Goal: Obtain resource: Download file/media

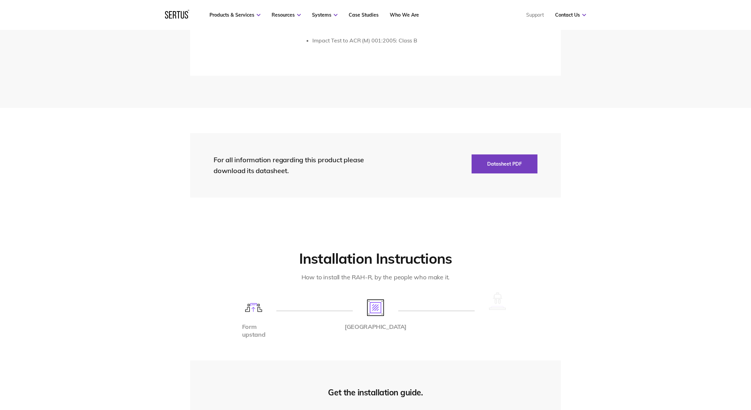
scroll to position [1222, 0]
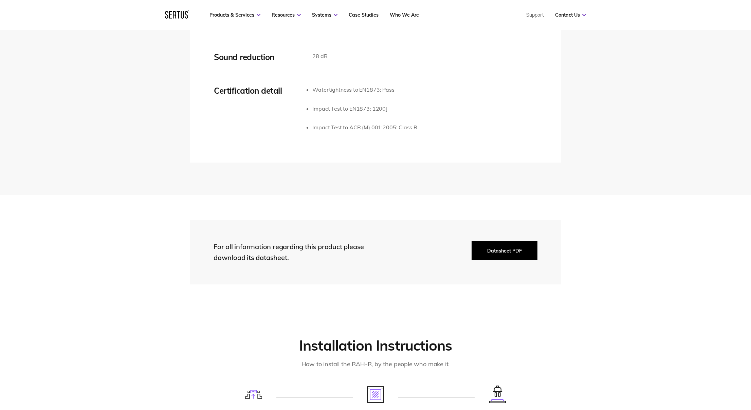
click at [518, 243] on button "Datasheet PDF" at bounding box center [504, 250] width 66 height 19
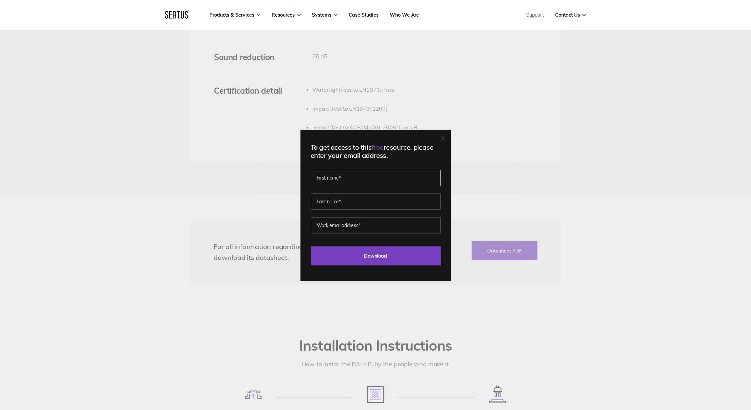
click at [364, 180] on input "text" at bounding box center [375, 178] width 130 height 16
type input "[PERSON_NAME]"
click at [335, 205] on input "text" at bounding box center [375, 201] width 130 height 16
type input "[PERSON_NAME]"
click at [396, 158] on div "To get access to this free resource, please enter your email address." at bounding box center [375, 151] width 130 height 16
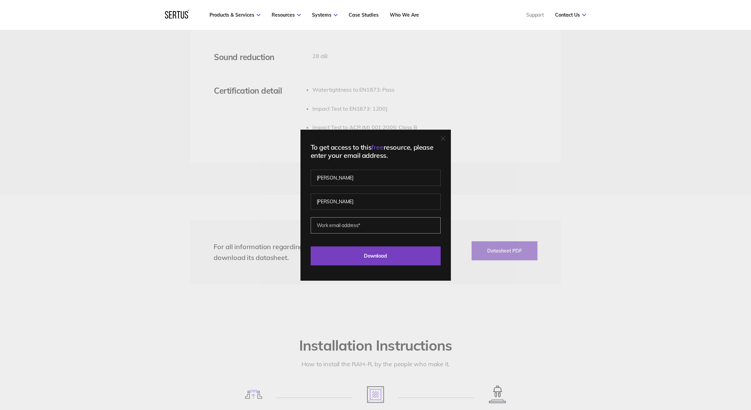
click at [355, 226] on input "email" at bounding box center [375, 225] width 130 height 16
type input "[PERSON_NAME][EMAIL_ADDRESS][DOMAIN_NAME]"
click at [378, 259] on input "Download" at bounding box center [375, 255] width 130 height 19
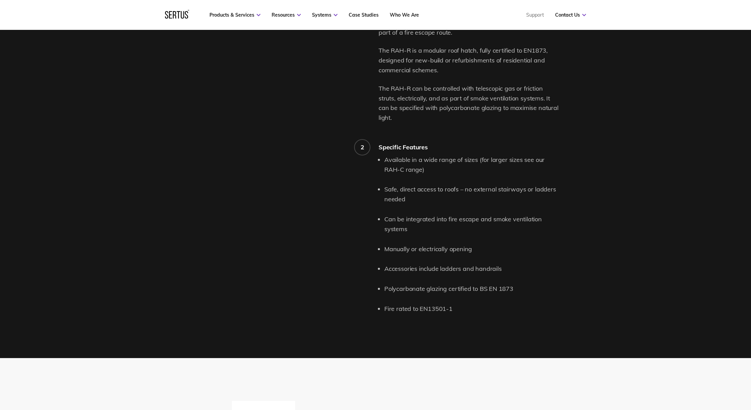
scroll to position [717, 0]
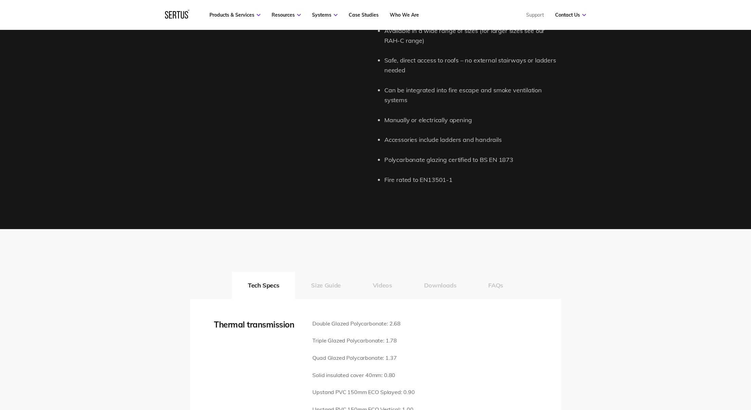
click at [444, 272] on button "Downloads" at bounding box center [440, 285] width 64 height 27
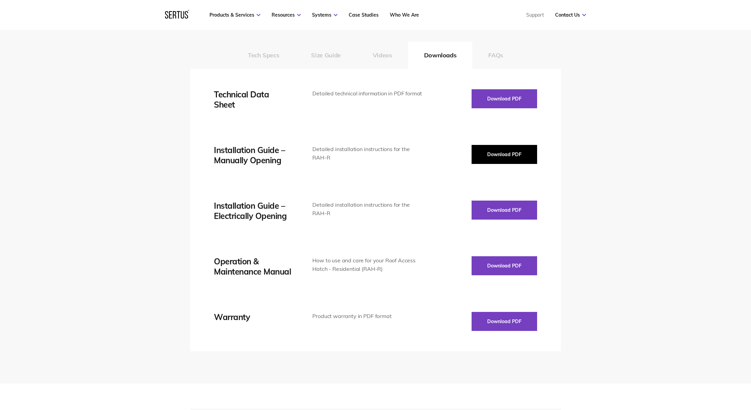
scroll to position [947, 0]
click at [516, 146] on button "Download PDF" at bounding box center [503, 154] width 65 height 19
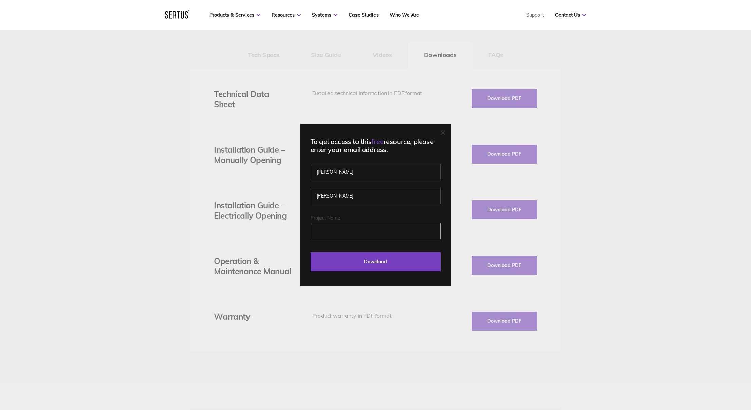
click at [354, 237] on input "Project Name" at bounding box center [375, 231] width 130 height 16
click at [429, 229] on input "Project Name" at bounding box center [375, 231] width 130 height 16
click at [381, 217] on label "Project Name" at bounding box center [375, 218] width 130 height 6
click at [381, 223] on input "Project Name" at bounding box center [375, 231] width 130 height 16
click at [376, 230] on input "Project Name" at bounding box center [375, 231] width 130 height 16
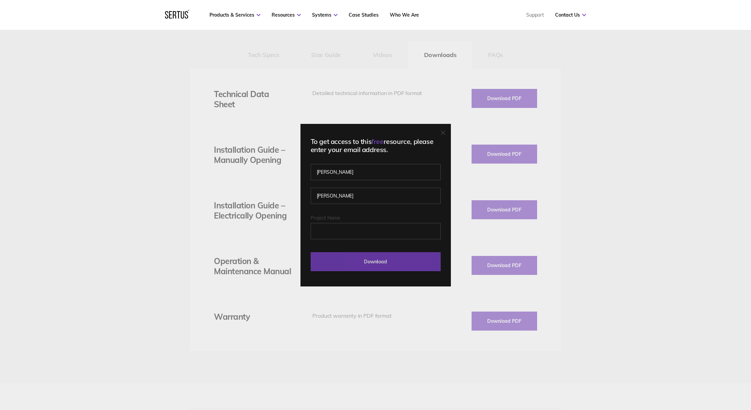
click at [403, 264] on input "Download" at bounding box center [375, 261] width 130 height 19
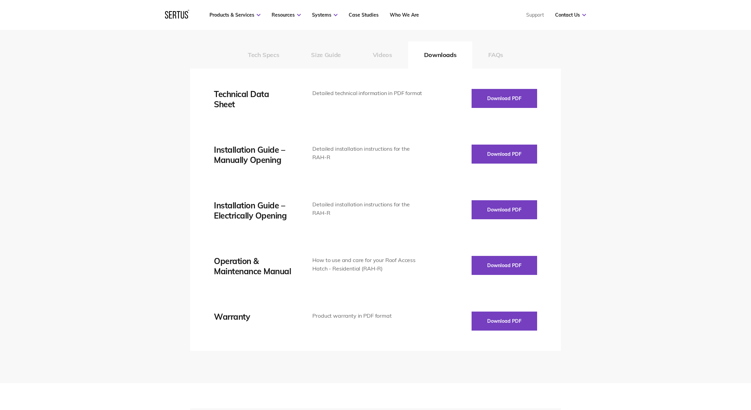
click at [147, 187] on div "Tech Specs Size Guide Videos Downloads FAQs Thermal transmission Double Glazed …" at bounding box center [375, 191] width 751 height 384
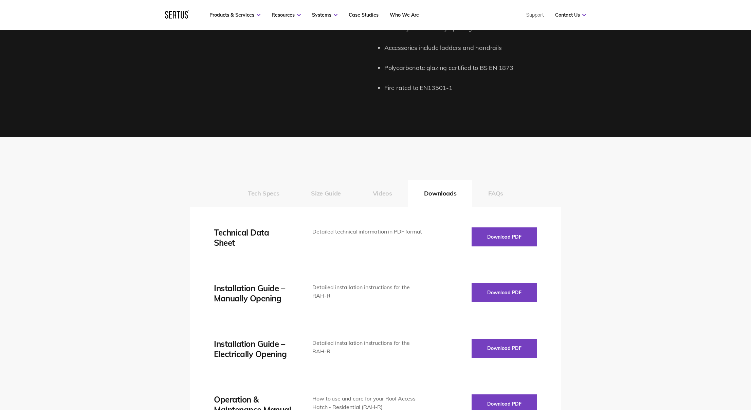
scroll to position [780, 0]
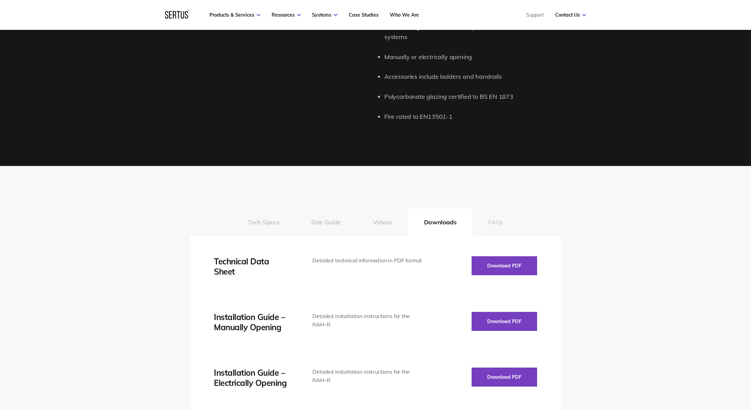
click at [503, 212] on button "FAQs" at bounding box center [495, 222] width 47 height 27
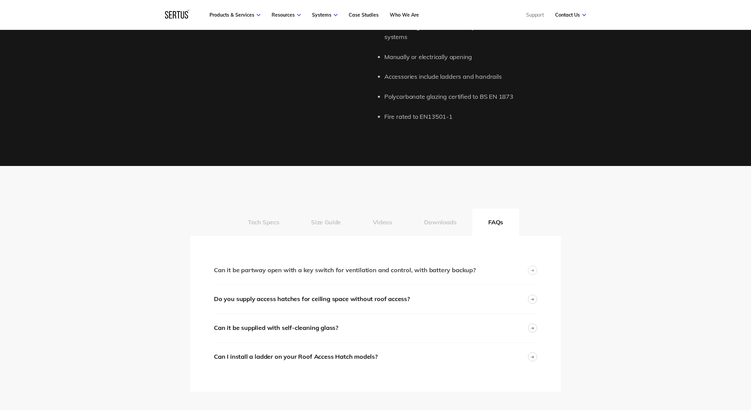
click at [441, 265] on div "Can it be partway open with a key switch for ventilation and control, with batt…" at bounding box center [345, 270] width 262 height 10
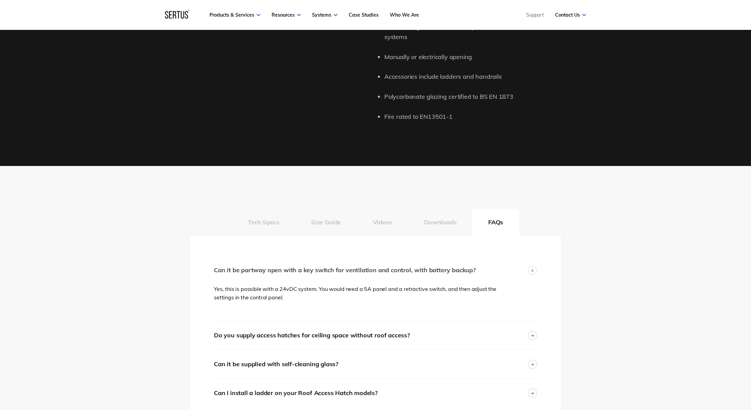
click at [449, 265] on div "Can it be partway open with a key switch for ventilation and control, with batt…" at bounding box center [345, 270] width 262 height 10
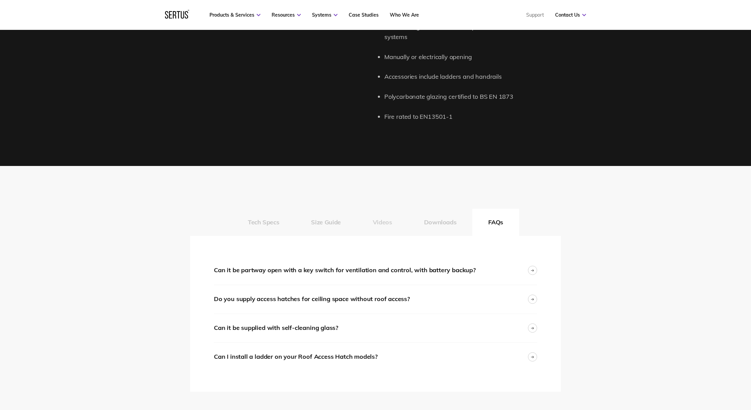
click at [388, 212] on button "Videos" at bounding box center [382, 222] width 51 height 27
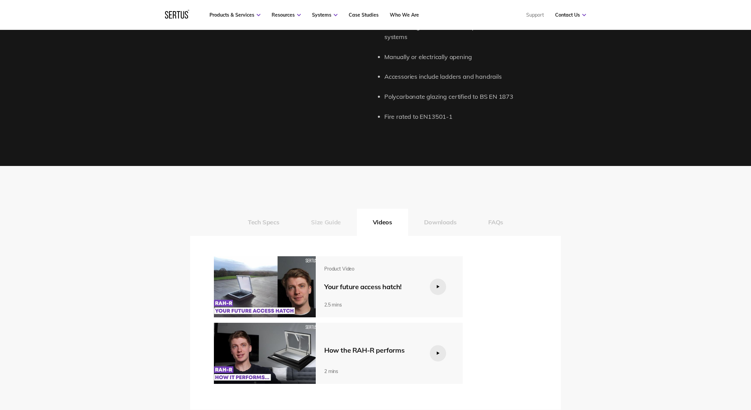
click at [315, 209] on button "Size Guide" at bounding box center [325, 222] width 61 height 27
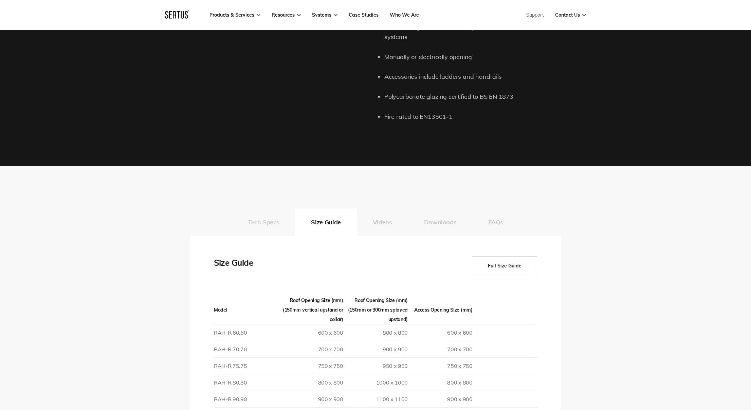
click at [269, 214] on button "Tech Specs" at bounding box center [263, 222] width 63 height 27
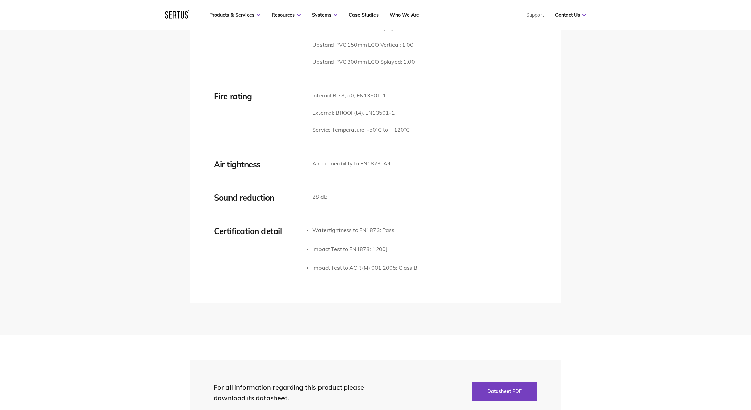
scroll to position [1081, 0]
